Goal: Task Accomplishment & Management: Manage account settings

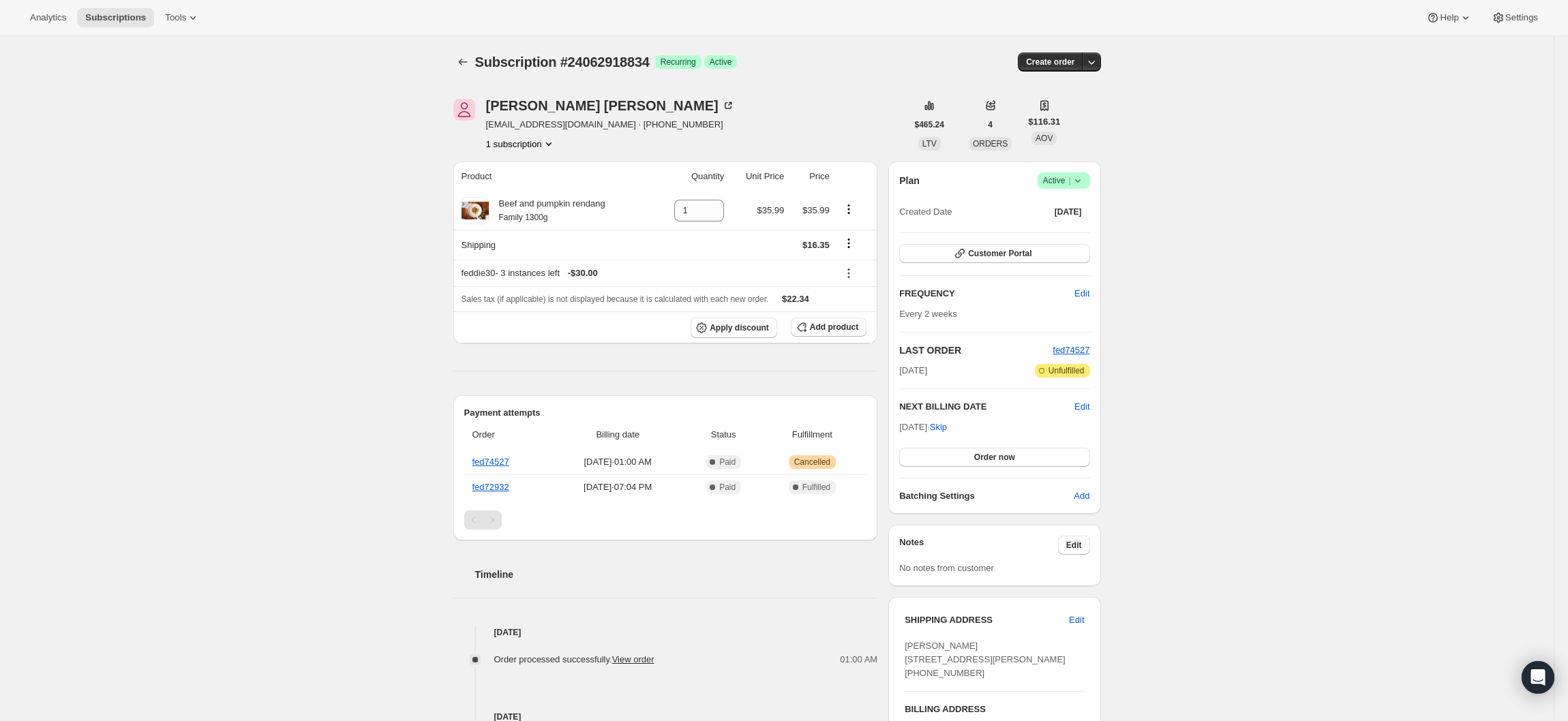
click at [1073, 188] on span "Success Active |" at bounding box center [1063, 180] width 52 height 16
click at [1097, 232] on span "Cancel subscription" at bounding box center [1071, 230] width 77 height 10
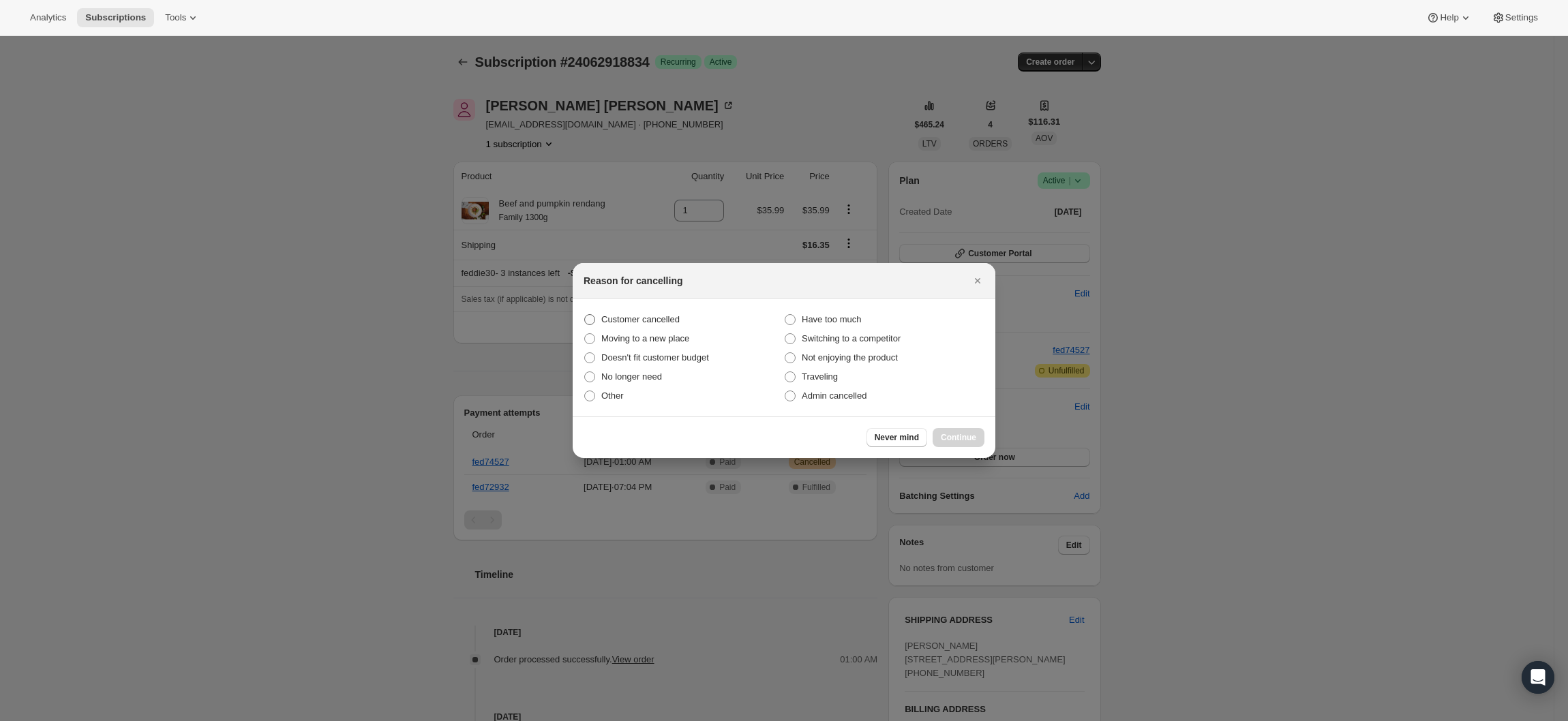
click at [636, 319] on span "Customer cancelled" at bounding box center [641, 319] width 78 height 10
click at [585, 315] on input "Customer cancelled" at bounding box center [584, 314] width 1 height 1
radio input "true"
click at [636, 319] on span "Customer cancelled" at bounding box center [641, 319] width 78 height 10
click at [585, 315] on input "Customer cancelled" at bounding box center [584, 314] width 1 height 1
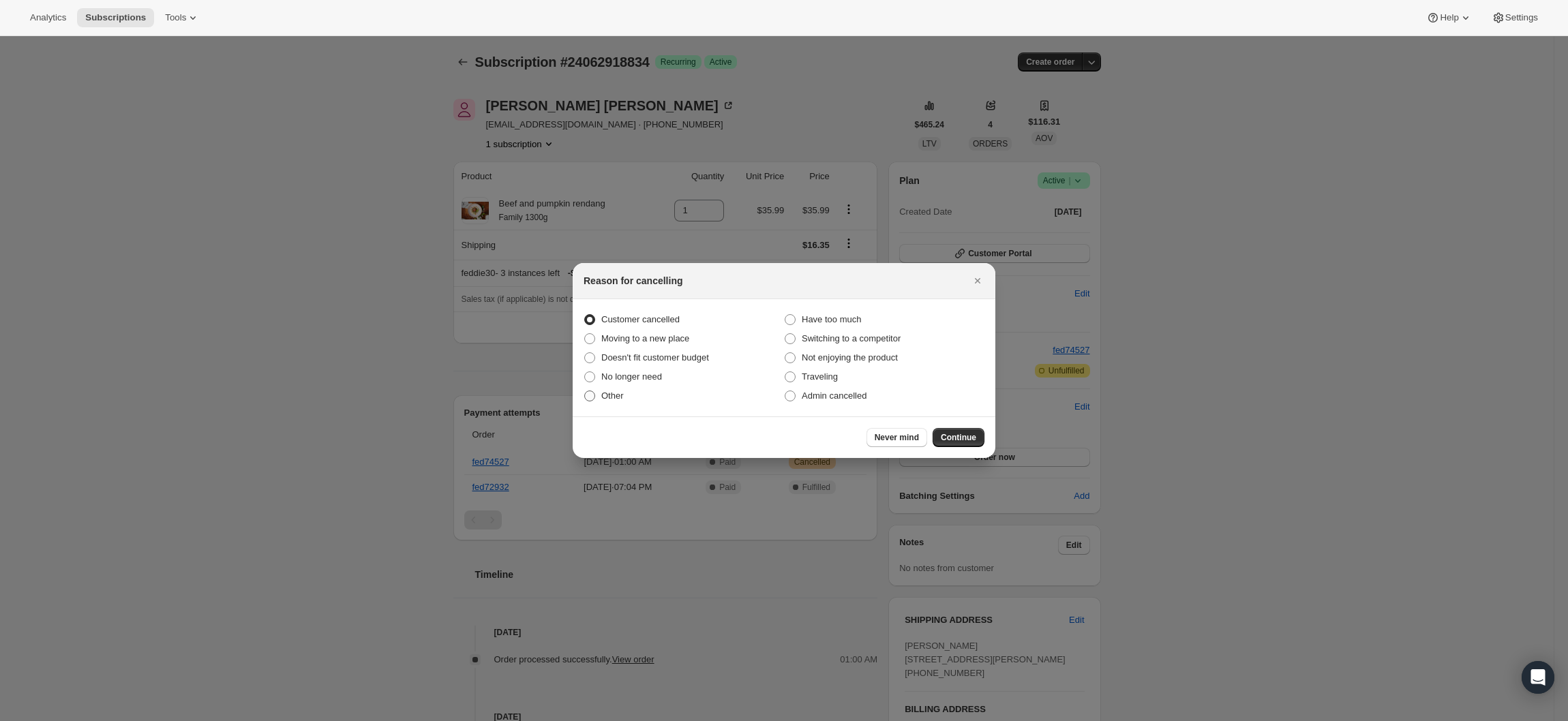
click at [608, 395] on span "Other" at bounding box center [613, 396] width 22 height 10
click at [585, 392] on input "Other" at bounding box center [584, 391] width 1 height 1
radio input "true"
radio input "false"
click at [632, 370] on span "No longer need" at bounding box center [632, 377] width 61 height 14
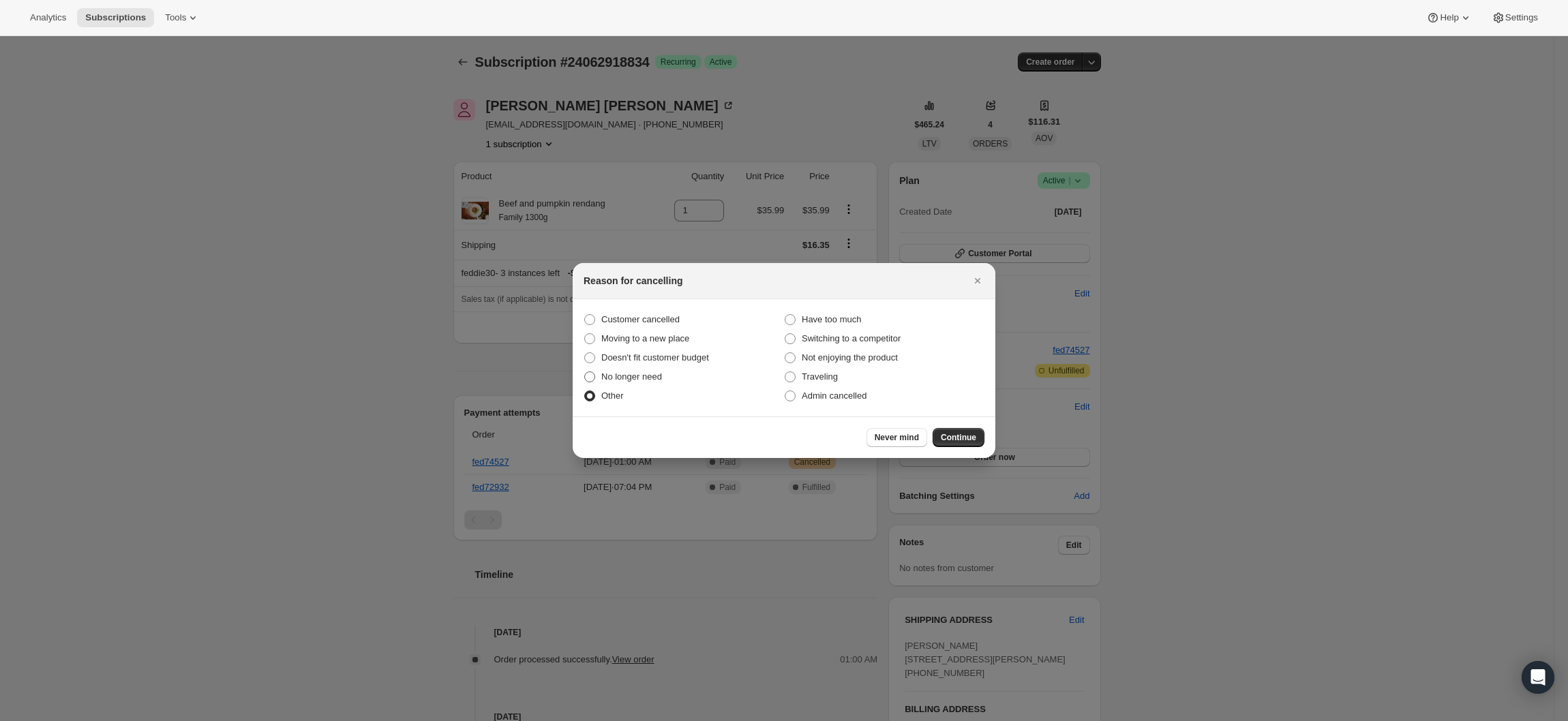
click at [585, 371] on input "No longer need" at bounding box center [584, 371] width 1 height 1
radio input "true"
radio input "false"
click at [962, 428] on button "Continue" at bounding box center [958, 437] width 52 height 19
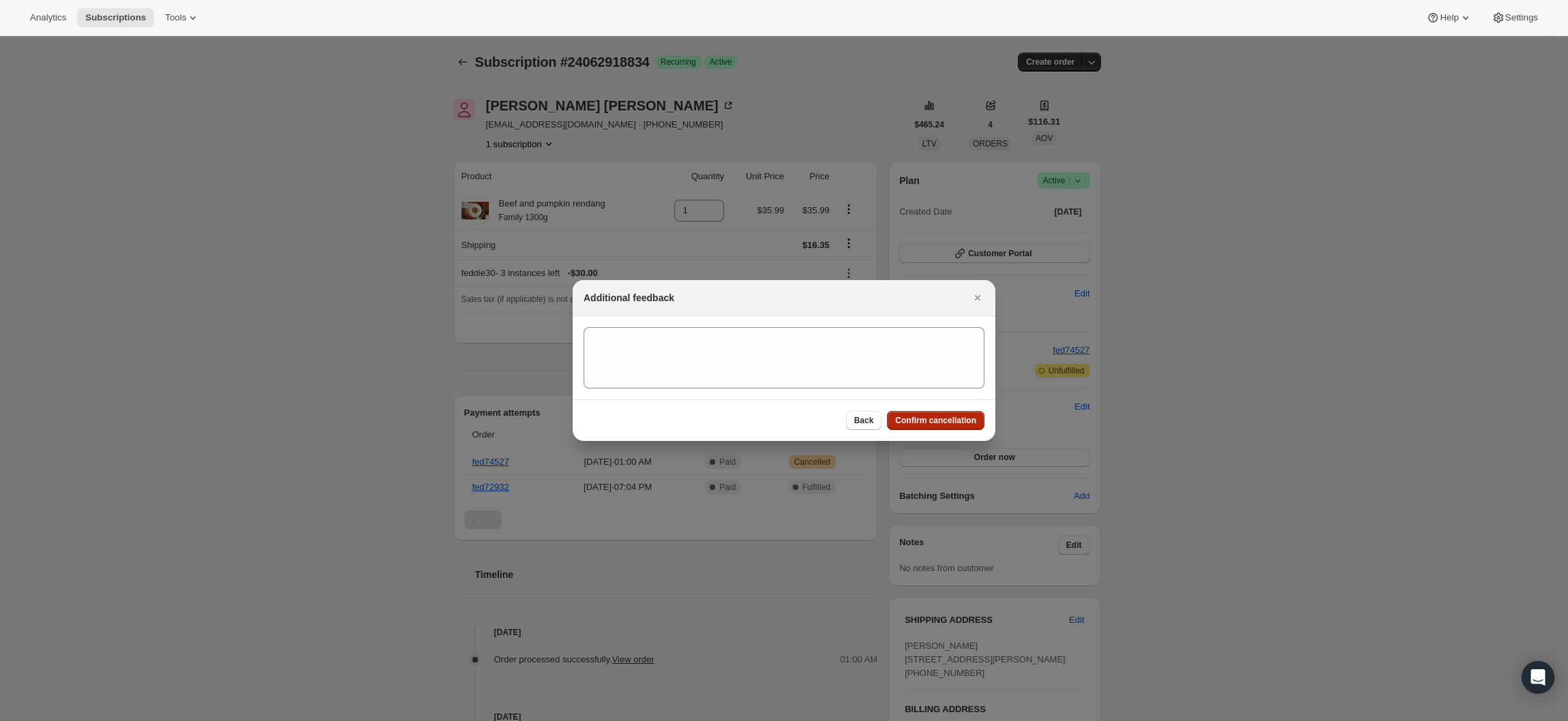
click at [962, 417] on span "Confirm cancellation" at bounding box center [935, 421] width 81 height 11
